Goal: Task Accomplishment & Management: Use online tool/utility

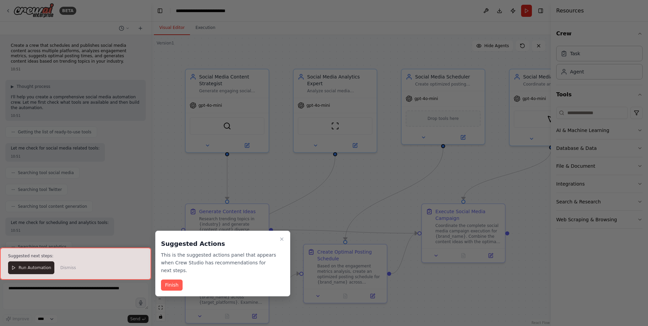
scroll to position [247, 0]
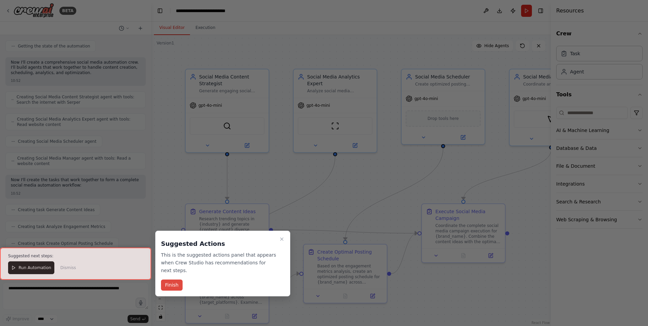
click at [178, 281] on button "Finish" at bounding box center [172, 285] width 22 height 11
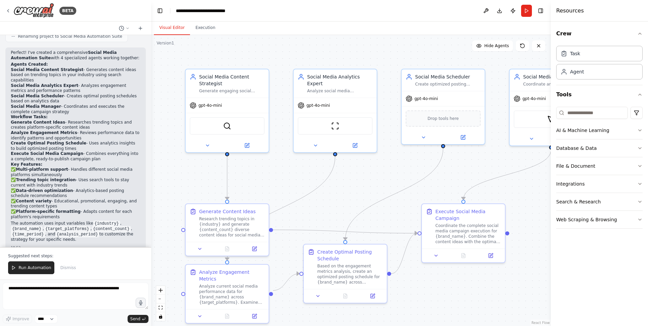
scroll to position [529, 0]
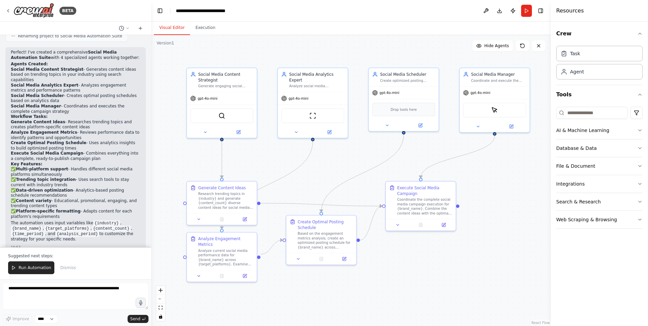
drag, startPoint x: 529, startPoint y: 192, endPoint x: 504, endPoint y: 169, distance: 34.1
click at [504, 169] on div ".deletable-edge-delete-btn { width: 20px; height: 20px; border: 0px solid #ffff…" at bounding box center [350, 180] width 399 height 291
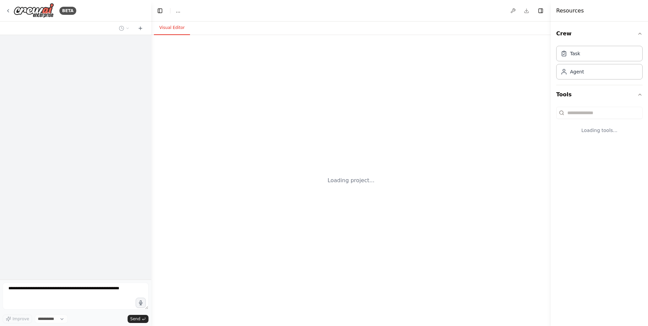
select select "****"
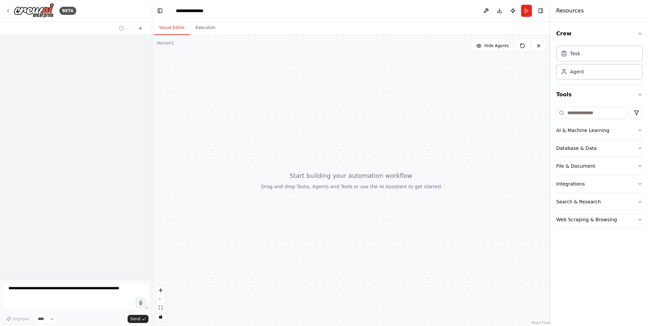
scroll to position [541, 0]
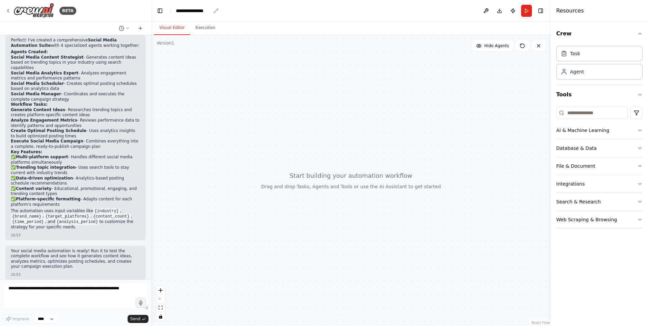
click at [192, 11] on div "**********" at bounding box center [193, 10] width 35 height 7
click at [206, 11] on div "**********" at bounding box center [201, 10] width 51 height 7
click at [234, 83] on div at bounding box center [350, 180] width 399 height 291
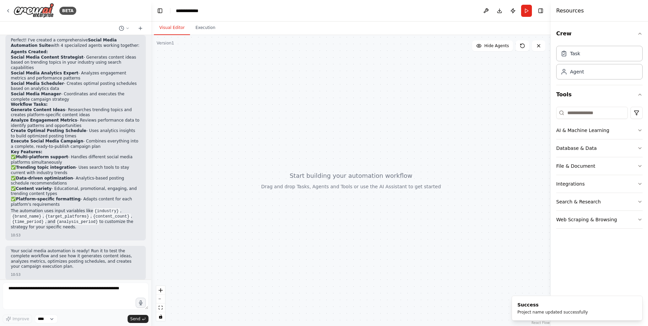
drag, startPoint x: 323, startPoint y: 160, endPoint x: 320, endPoint y: 159, distance: 3.5
click at [320, 159] on div at bounding box center [350, 180] width 399 height 291
drag, startPoint x: 325, startPoint y: 178, endPoint x: 395, endPoint y: 148, distance: 76.1
click at [395, 148] on div at bounding box center [350, 180] width 399 height 291
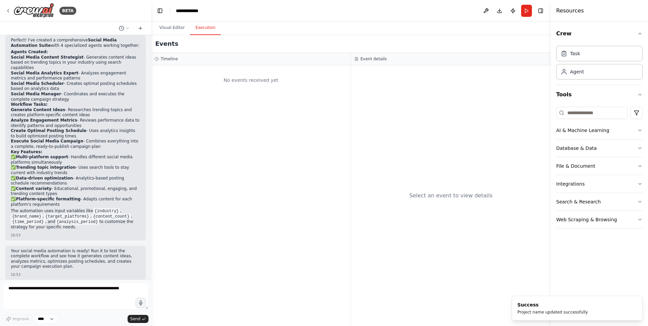
click at [200, 29] on button "Execution" at bounding box center [205, 28] width 31 height 14
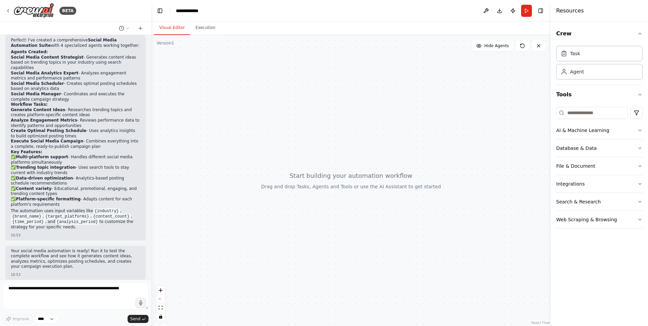
click at [168, 29] on button "Visual Editor" at bounding box center [172, 28] width 36 height 14
click at [42, 10] on img at bounding box center [33, 10] width 40 height 15
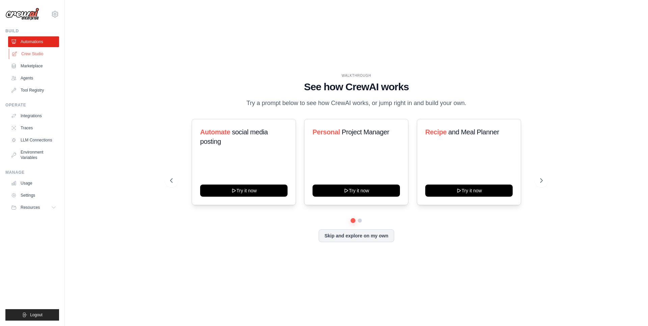
click at [36, 57] on link "Crew Studio" at bounding box center [34, 54] width 51 height 11
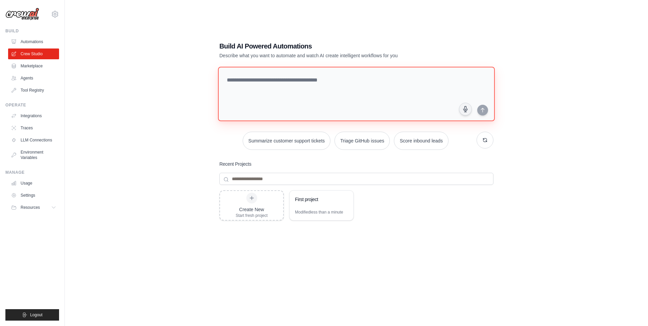
click at [321, 84] on textarea at bounding box center [356, 94] width 277 height 55
click at [247, 208] on div "Create New" at bounding box center [251, 209] width 32 height 7
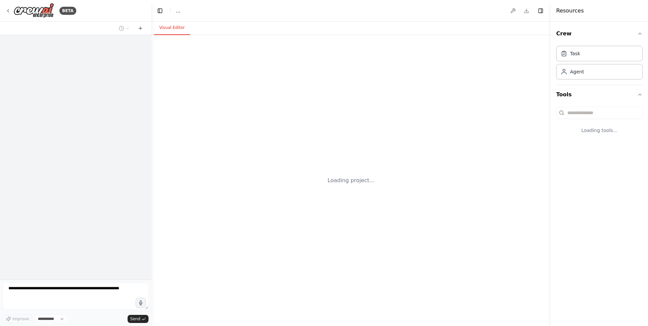
select select "****"
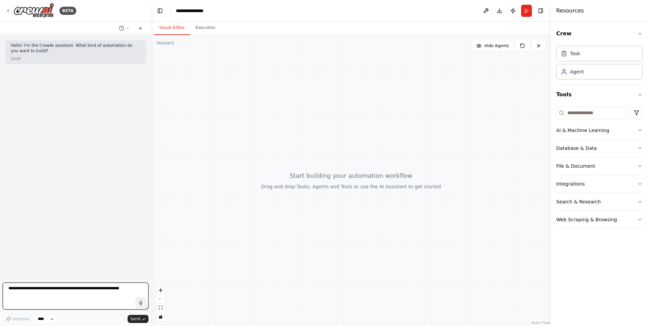
click at [62, 288] on textarea at bounding box center [76, 296] width 146 height 27
type textarea "**********"
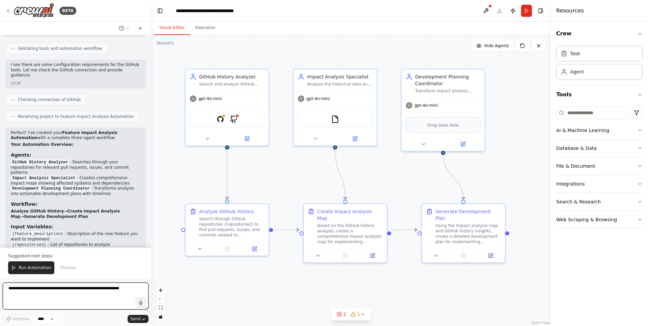
scroll to position [718, 0]
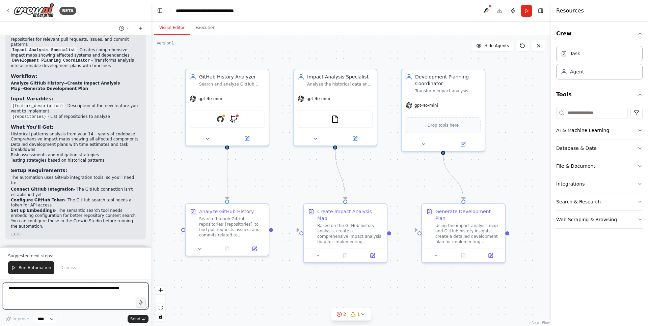
click at [57, 293] on textarea at bounding box center [76, 296] width 146 height 27
type textarea "*"
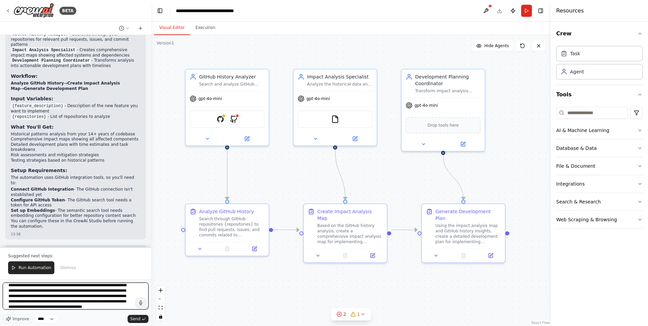
scroll to position [8, 0]
type textarea "**********"
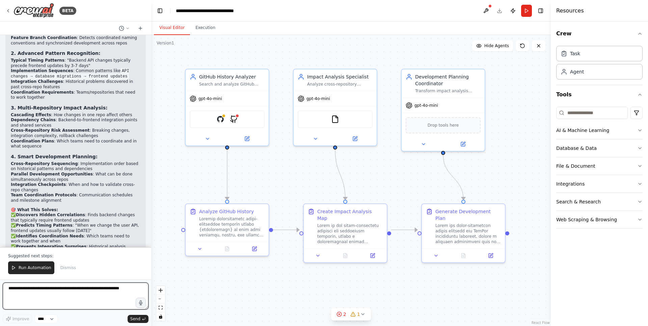
scroll to position [1521, 0]
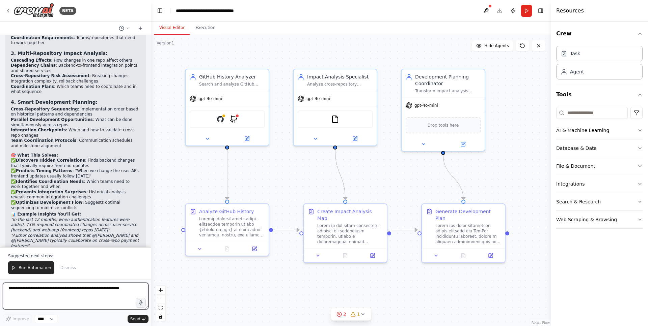
click at [57, 292] on textarea at bounding box center [76, 296] width 146 height 27
type textarea "**********"
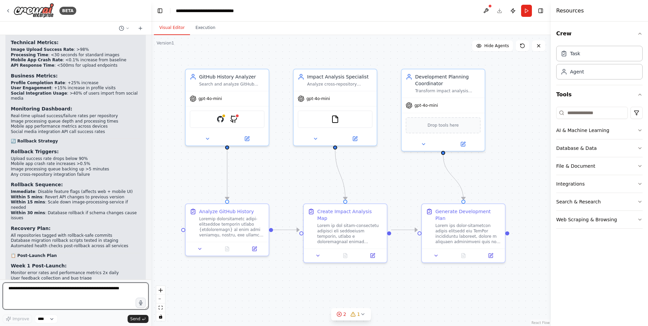
scroll to position [3073, 0]
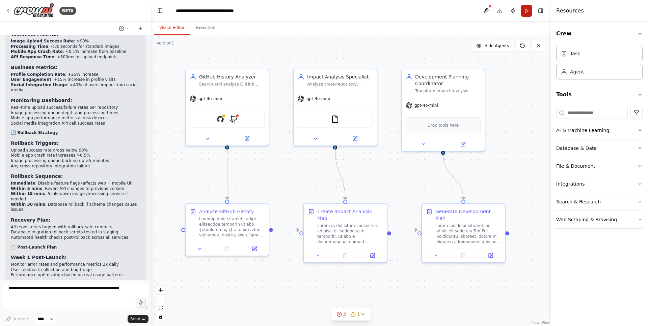
click at [524, 12] on button "Run" at bounding box center [526, 11] width 11 height 12
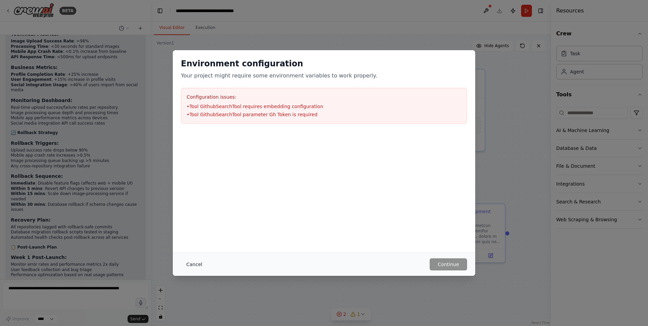
click at [195, 265] on button "Cancel" at bounding box center [194, 265] width 27 height 12
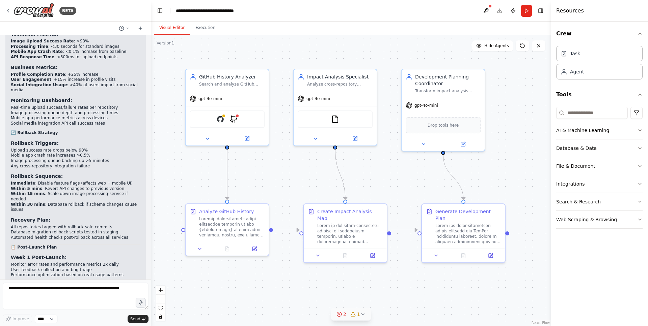
click at [343, 315] on span "2" at bounding box center [344, 314] width 3 height 7
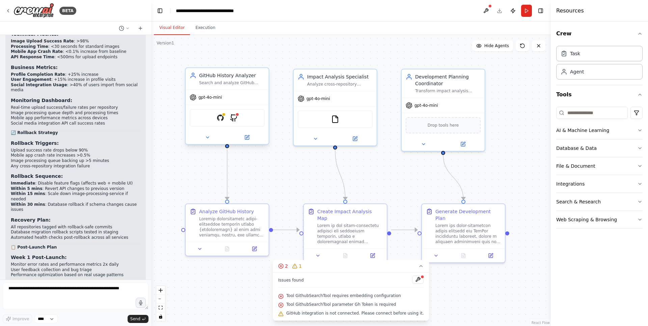
click at [228, 116] on div "GitHub GithubSearchTool" at bounding box center [227, 118] width 75 height 18
click at [244, 138] on icon at bounding box center [246, 137] width 5 height 5
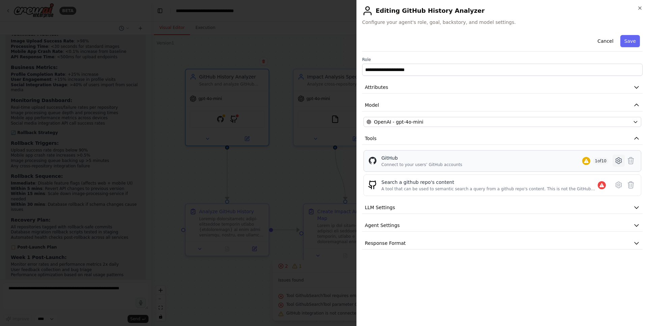
click at [618, 165] on icon at bounding box center [618, 161] width 8 height 8
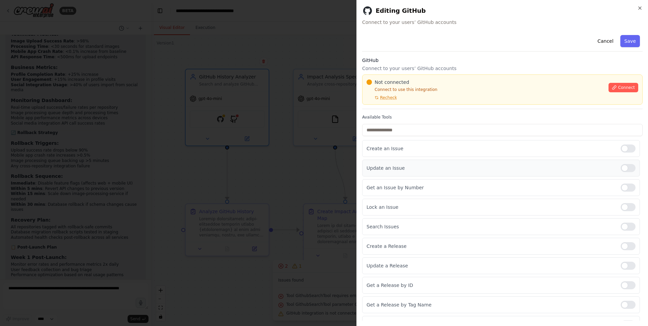
scroll to position [12, 0]
